Goal: Task Accomplishment & Management: Manage account settings

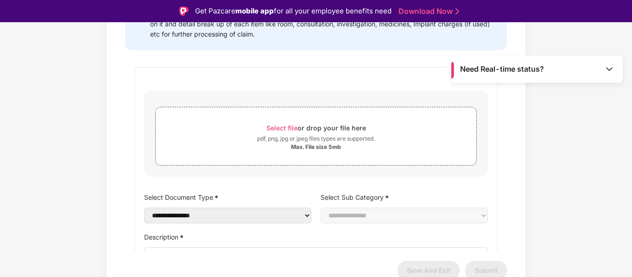
click at [606, 70] on img at bounding box center [608, 68] width 9 height 9
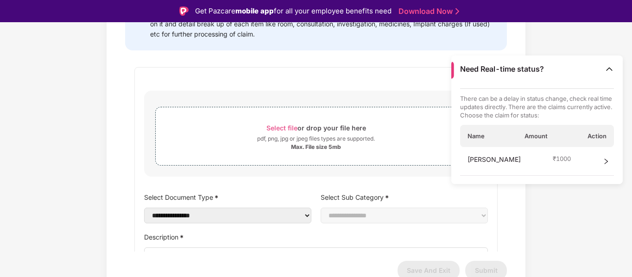
click at [605, 160] on icon "right" at bounding box center [605, 161] width 6 height 6
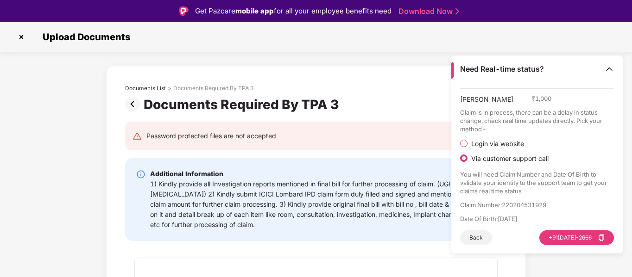
click at [22, 38] on img at bounding box center [21, 37] width 15 height 15
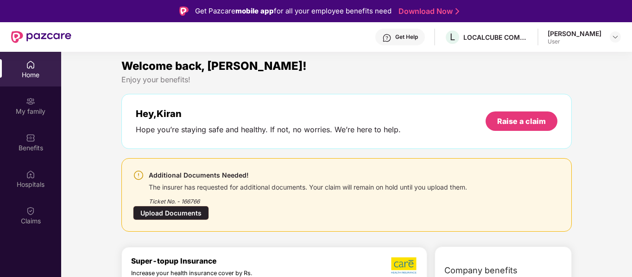
scroll to position [1, 0]
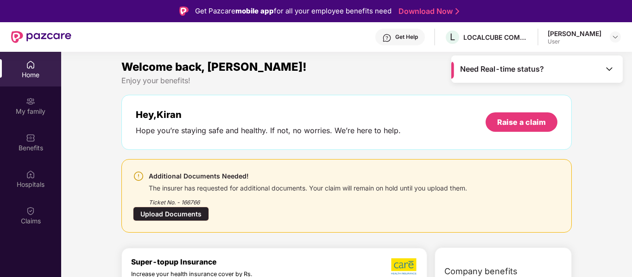
click at [169, 212] on div "Upload Documents" at bounding box center [171, 214] width 76 height 14
